Goal: Find specific page/section: Find specific page/section

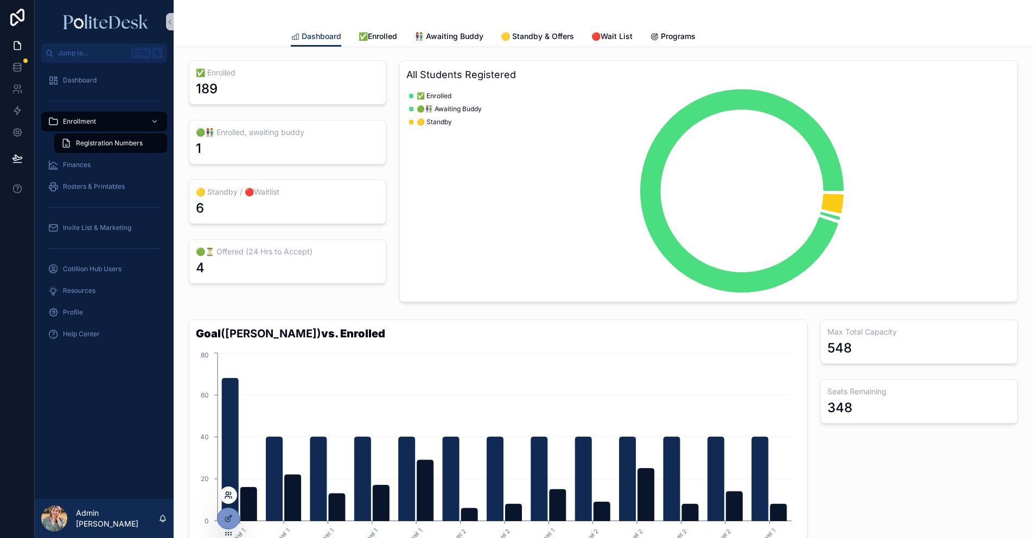
click at [226, 494] on icon at bounding box center [227, 493] width 3 height 3
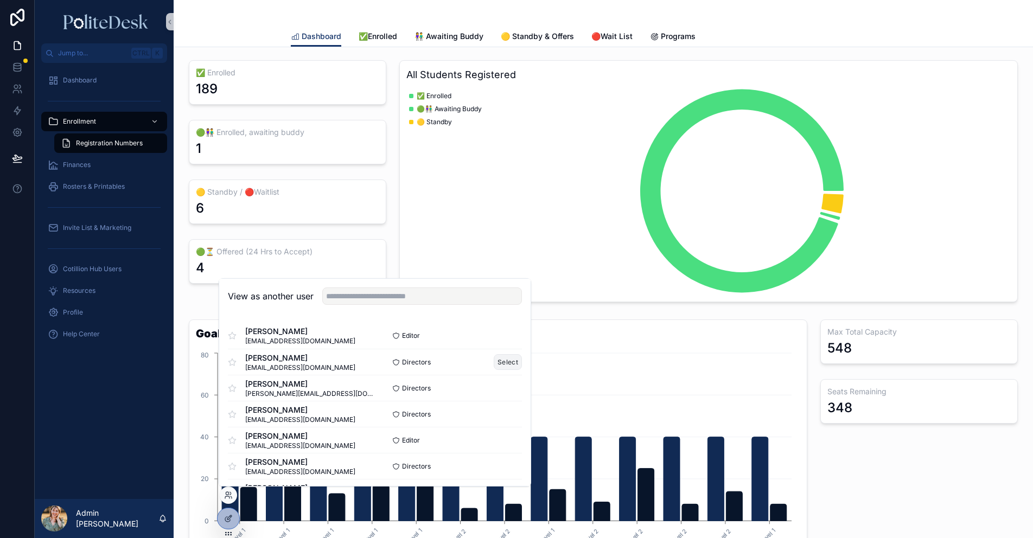
click at [496, 361] on button "Select" at bounding box center [508, 362] width 28 height 16
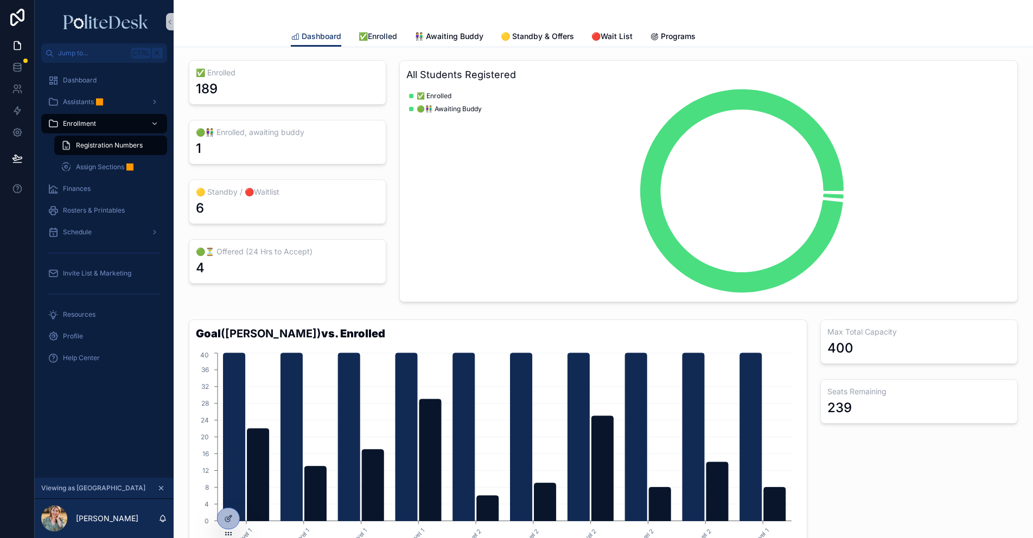
click at [382, 38] on span "✅Enrolled" at bounding box center [378, 36] width 39 height 11
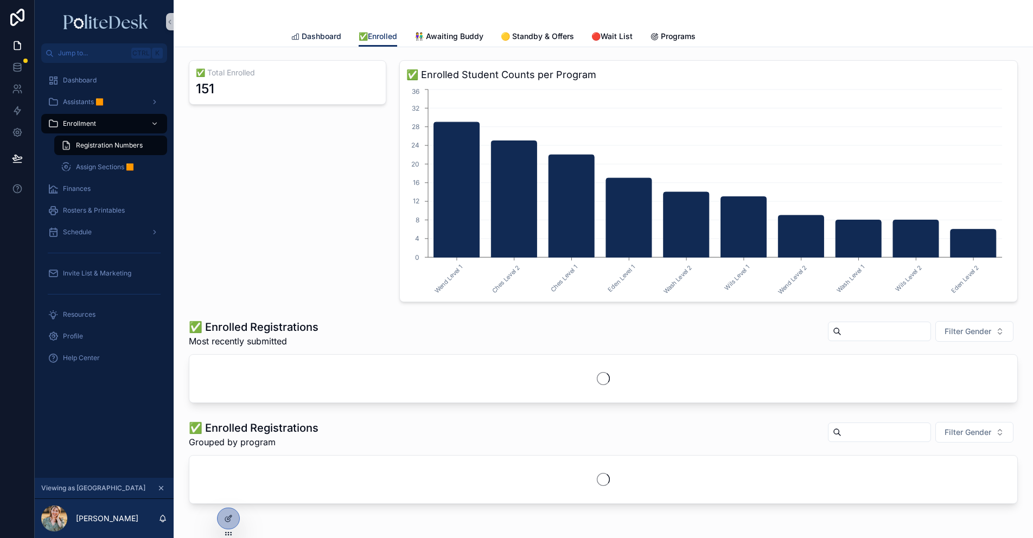
click at [319, 37] on span "Dashboard" at bounding box center [322, 36] width 40 height 11
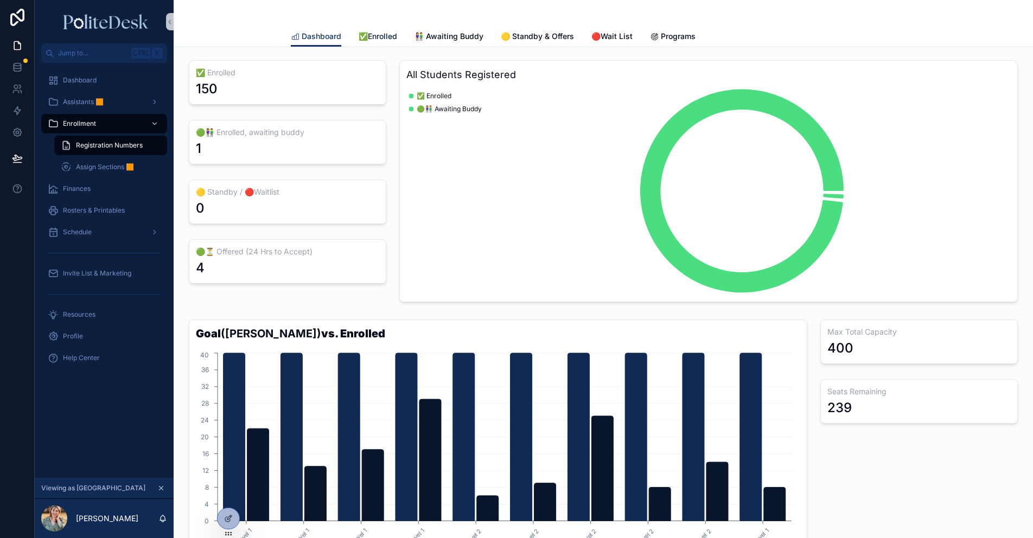
click at [374, 36] on span "✅Enrolled" at bounding box center [378, 36] width 39 height 11
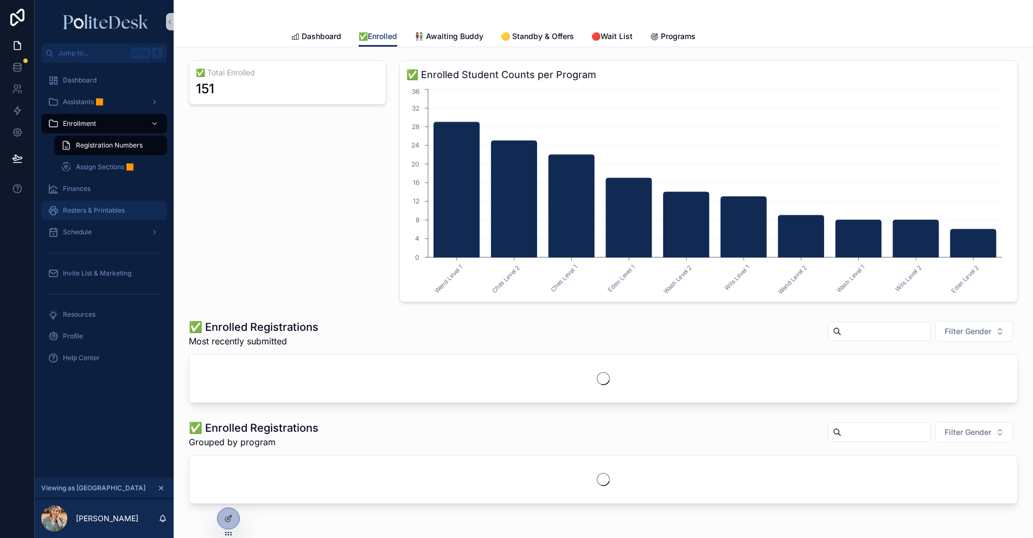
click at [88, 210] on span "Rosters & Printables" at bounding box center [94, 210] width 62 height 9
